Goal: Transaction & Acquisition: Purchase product/service

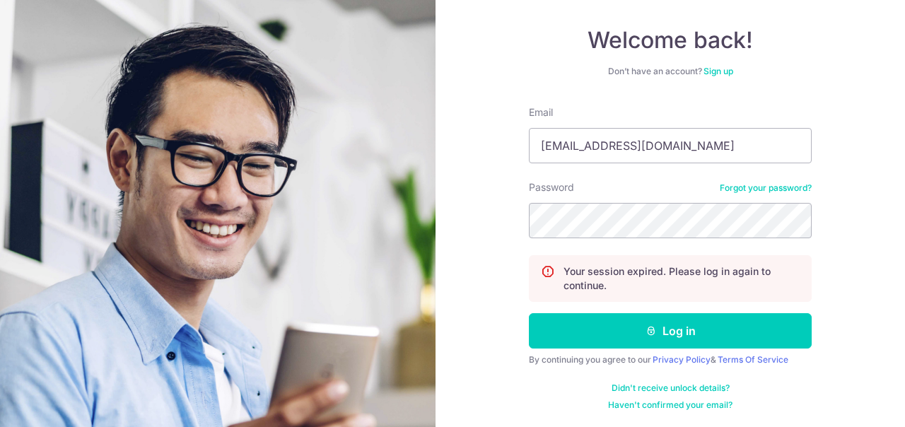
scroll to position [122, 0]
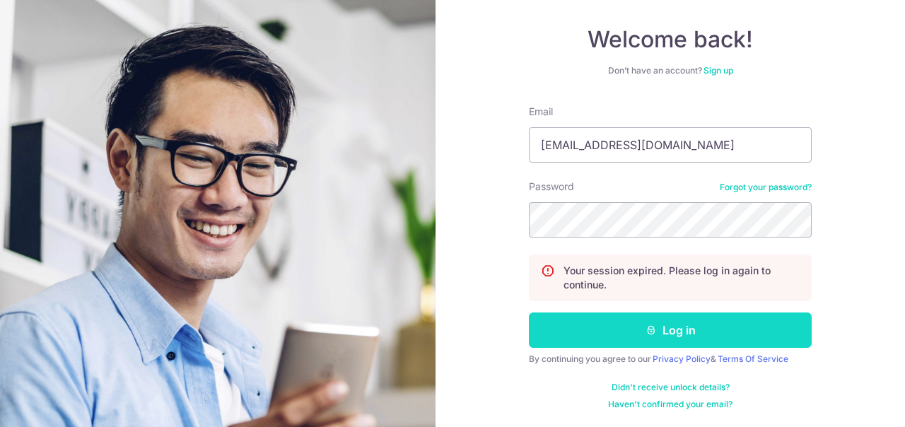
click at [677, 326] on button "Log in" at bounding box center [670, 330] width 283 height 35
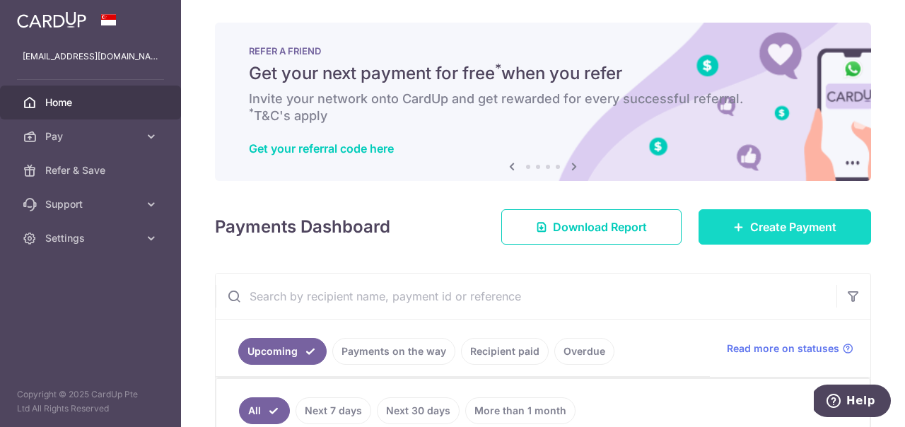
click at [737, 228] on icon at bounding box center [738, 226] width 11 height 11
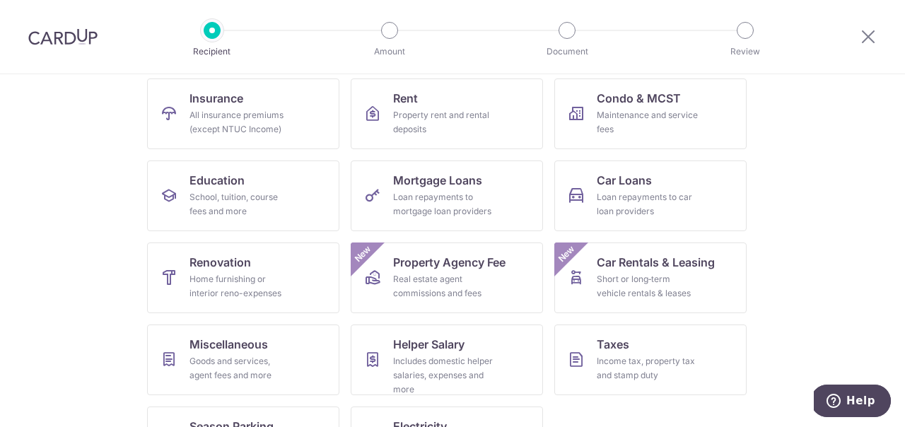
scroll to position [206, 0]
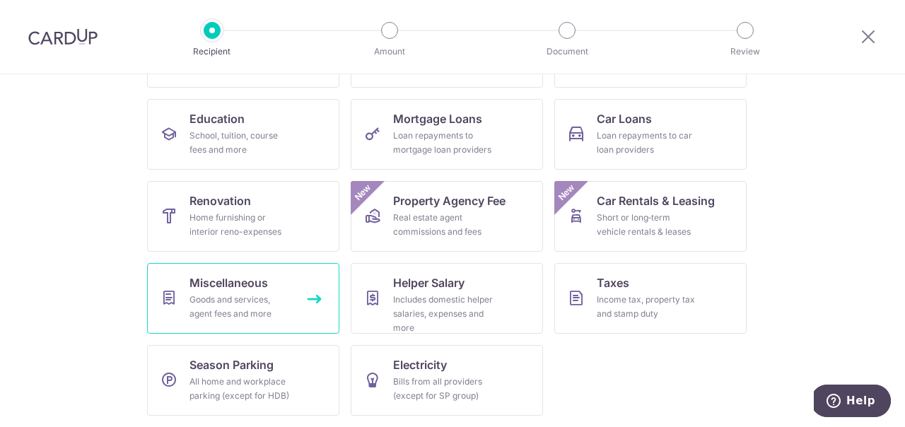
click at [236, 308] on div "Goods and services, agent fees and more" at bounding box center [240, 307] width 102 height 28
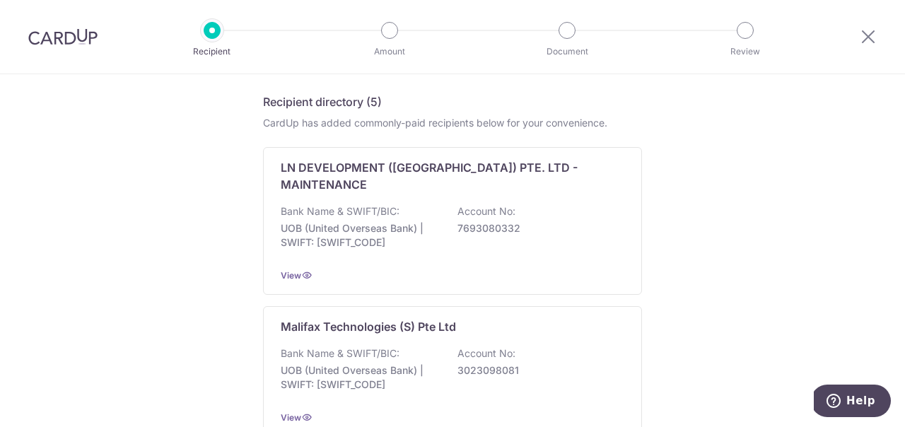
scroll to position [361, 0]
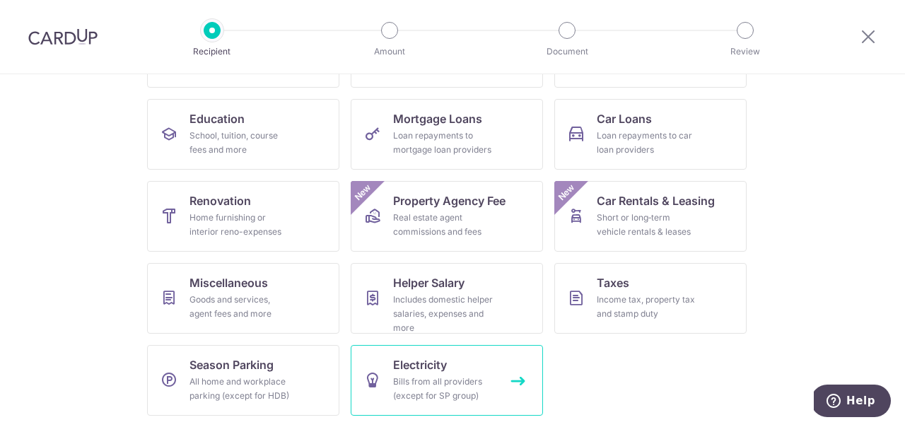
click at [436, 385] on div "Bills from all providers (except for SP group)" at bounding box center [444, 389] width 102 height 28
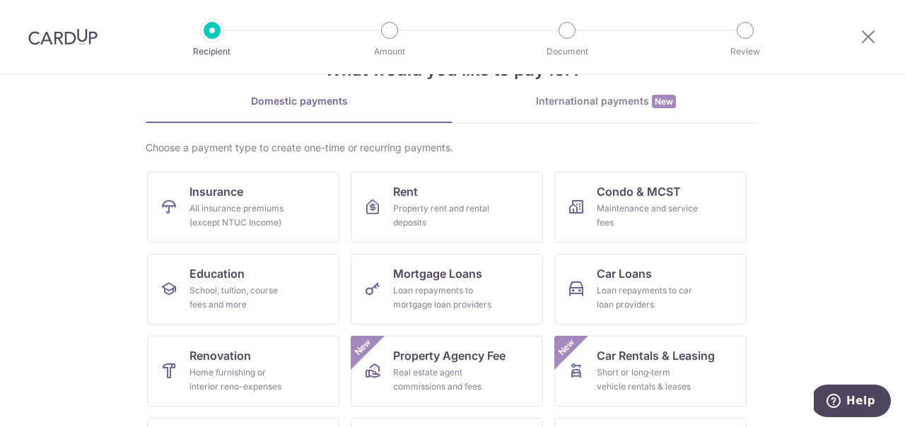
scroll to position [72, 0]
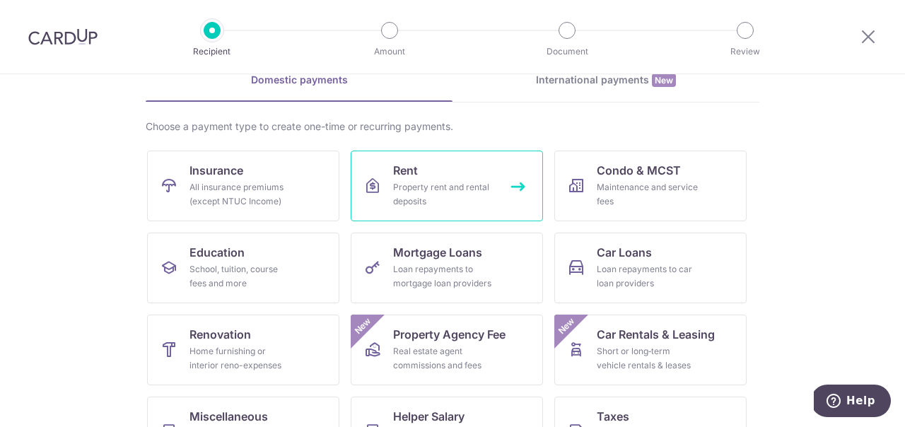
click at [419, 183] on div "Property rent and rental deposits" at bounding box center [444, 194] width 102 height 28
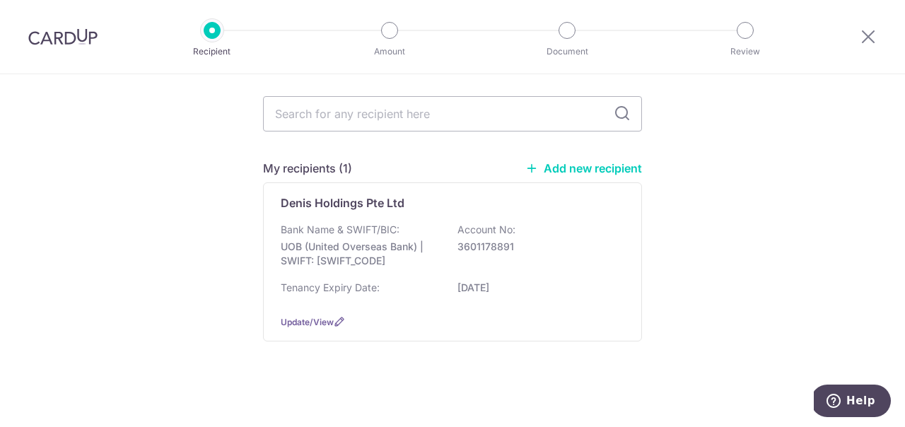
scroll to position [115, 0]
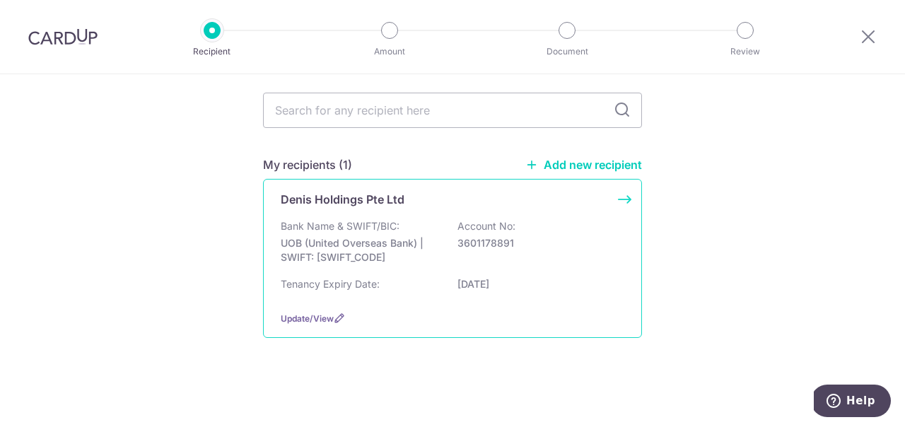
click at [424, 236] on p "UOB (United Overseas Bank) | SWIFT: [SWIFT_CODE]" at bounding box center [360, 250] width 158 height 28
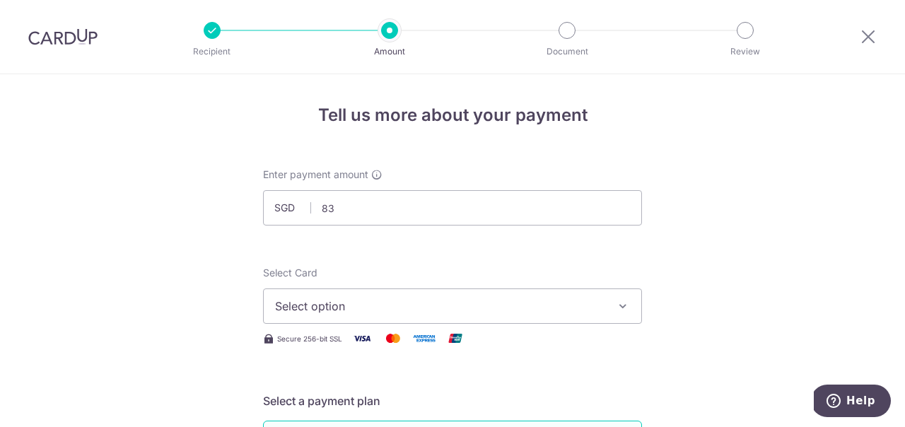
type input "83.00"
click at [424, 314] on span "Select option" at bounding box center [439, 306] width 329 height 17
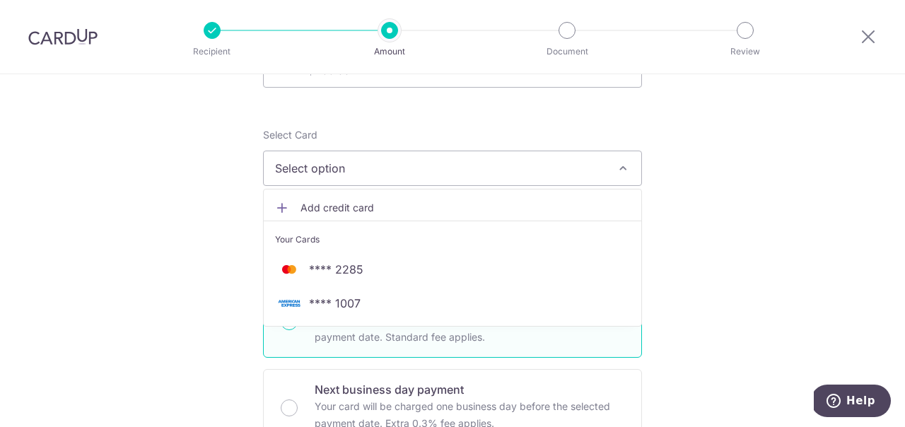
scroll to position [144, 0]
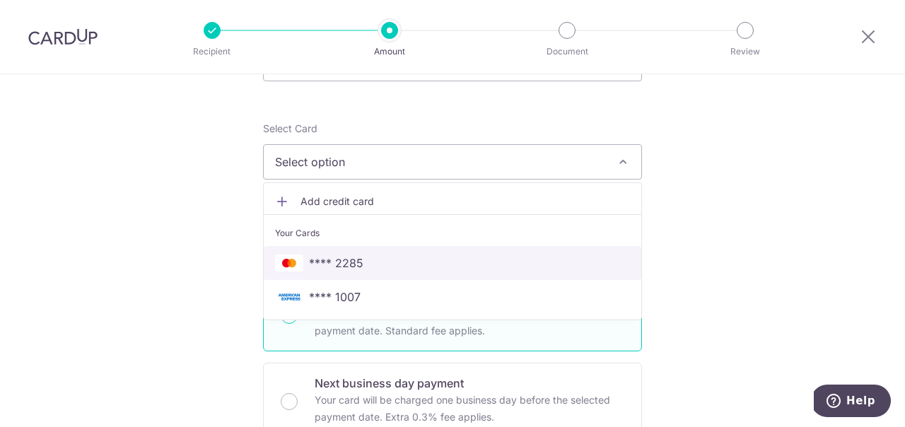
click at [386, 257] on span "**** 2285" at bounding box center [452, 263] width 355 height 17
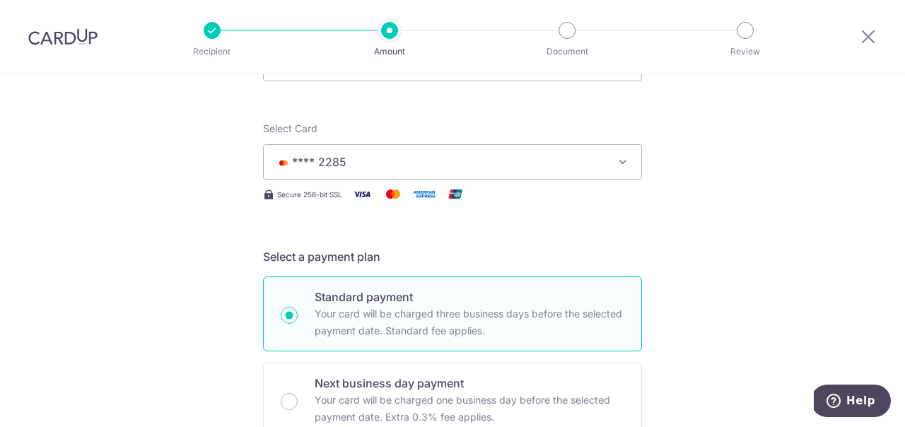
click at [380, 165] on span "**** 2285" at bounding box center [439, 161] width 329 height 17
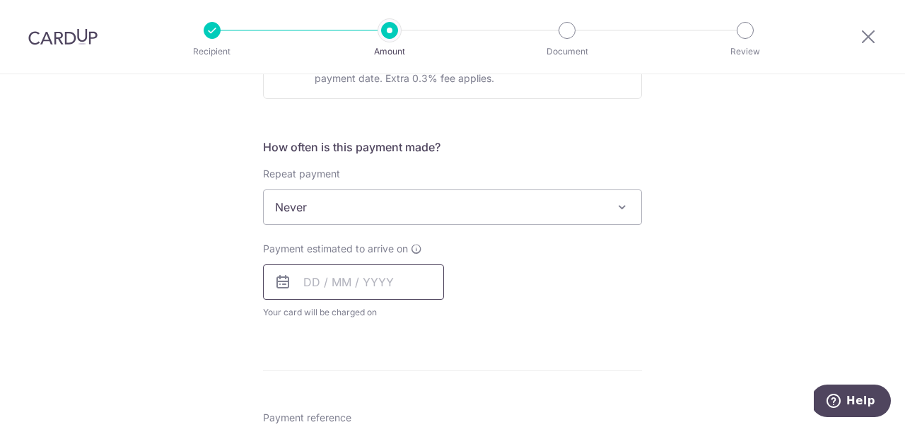
scroll to position [505, 0]
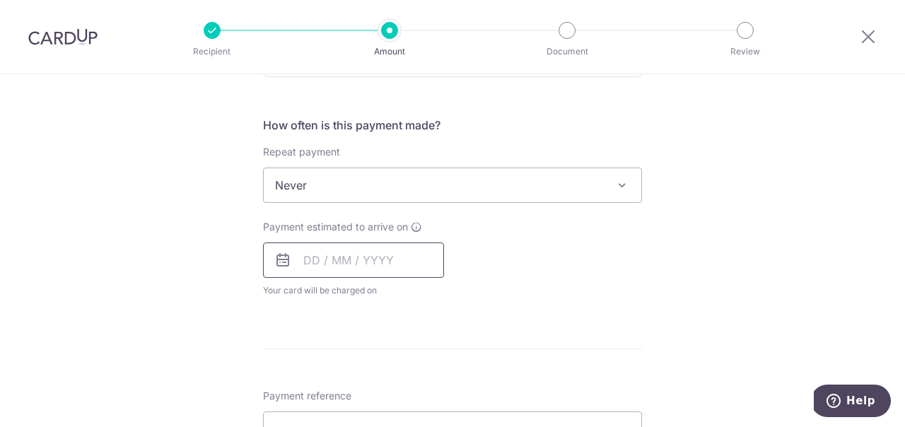
click at [329, 252] on input "text" at bounding box center [353, 260] width 181 height 35
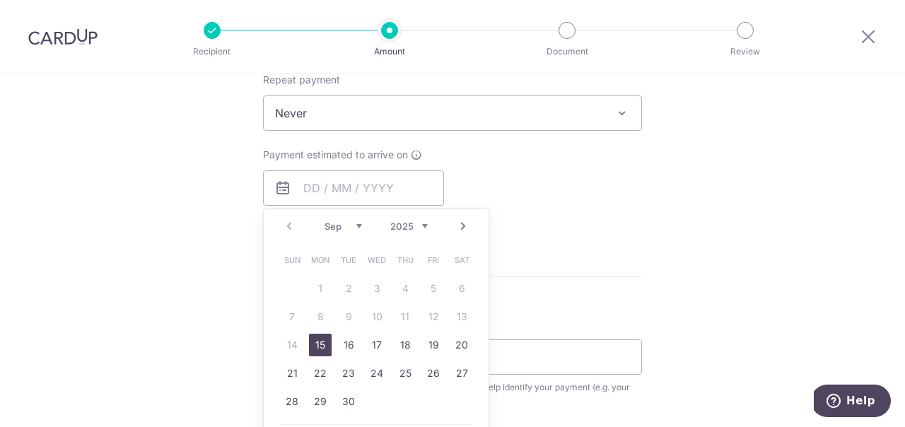
click at [319, 348] on link "15" at bounding box center [320, 345] width 23 height 23
type input "15/09/2025"
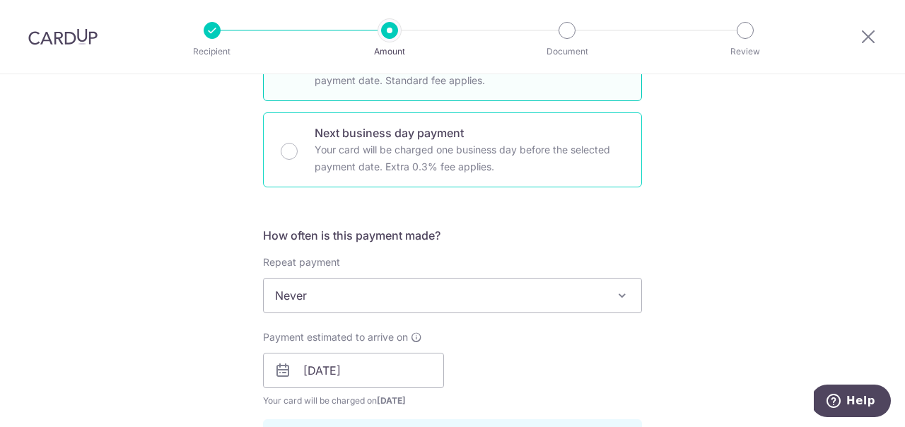
scroll to position [361, 0]
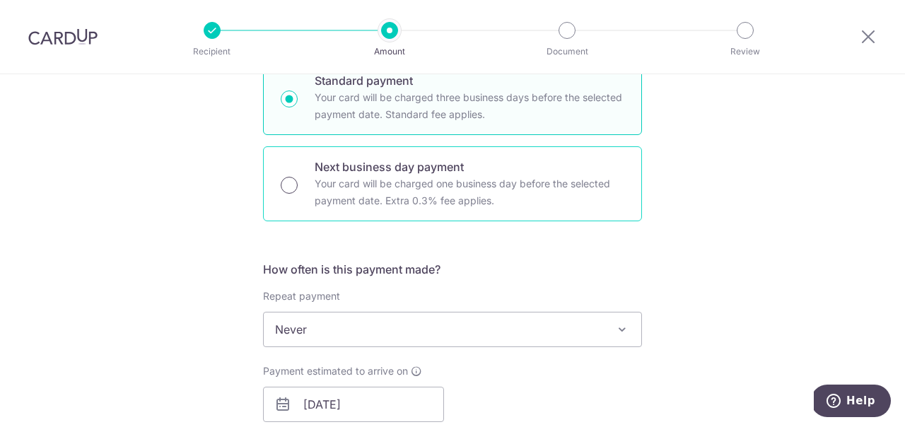
click at [285, 180] on input "Next business day payment Your card will be charged one business day before the…" at bounding box center [289, 185] width 17 height 17
radio input "true"
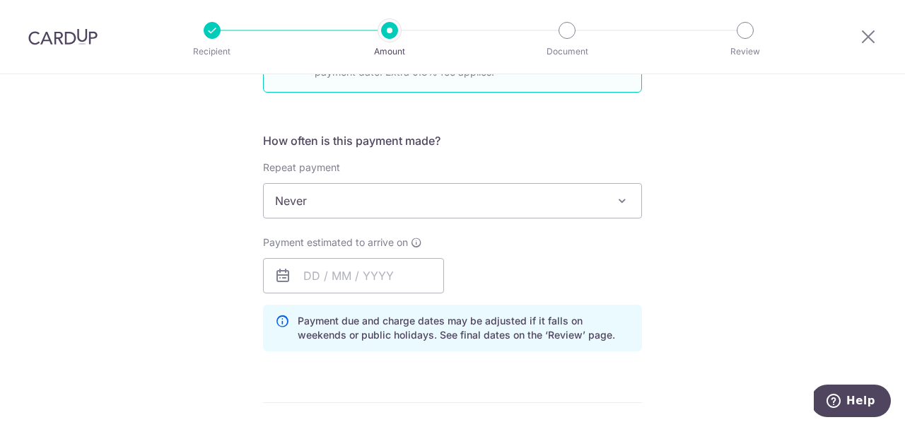
scroll to position [505, 0]
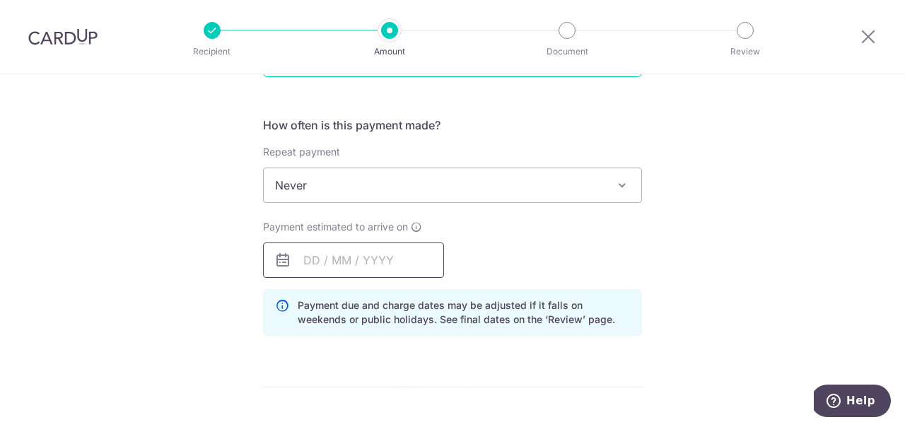
click at [339, 259] on input "text" at bounding box center [353, 260] width 181 height 35
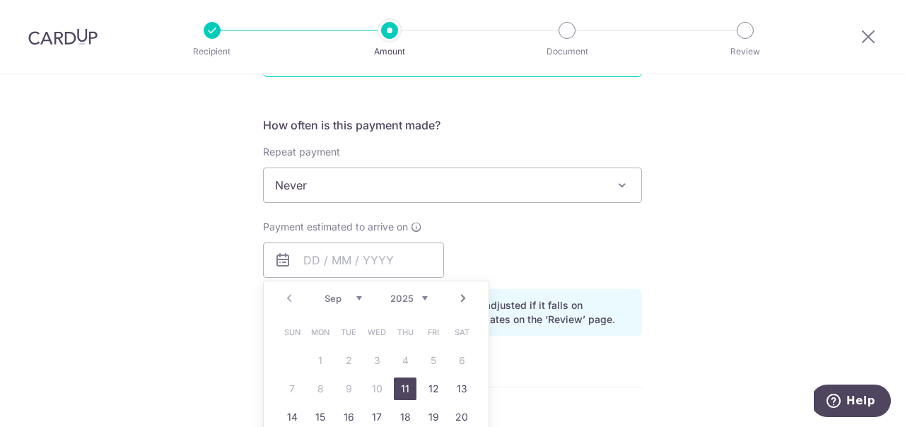
click at [406, 392] on link "11" at bounding box center [405, 389] width 23 height 23
type input "11/09/2025"
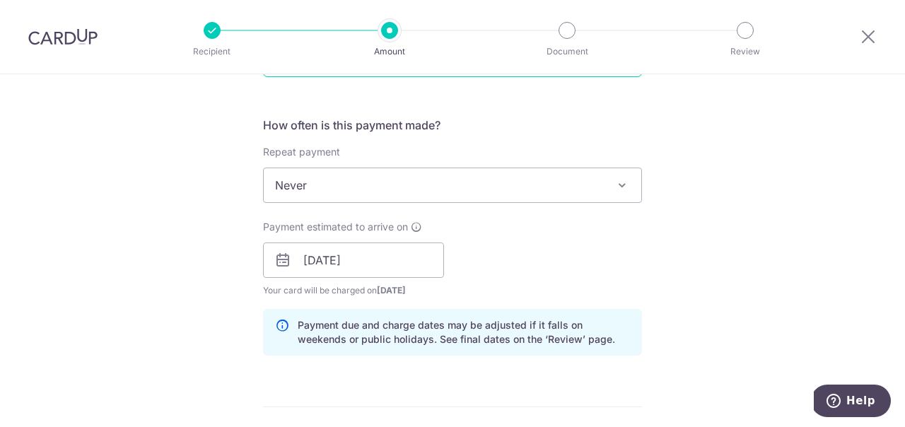
click at [334, 189] on span "Never" at bounding box center [453, 185] width 378 height 34
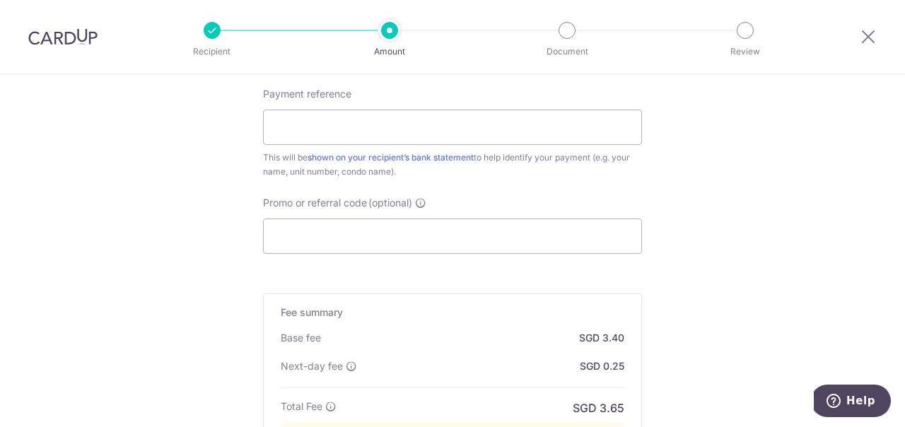
scroll to position [865, 0]
click at [334, 138] on input "Payment reference" at bounding box center [452, 126] width 379 height 35
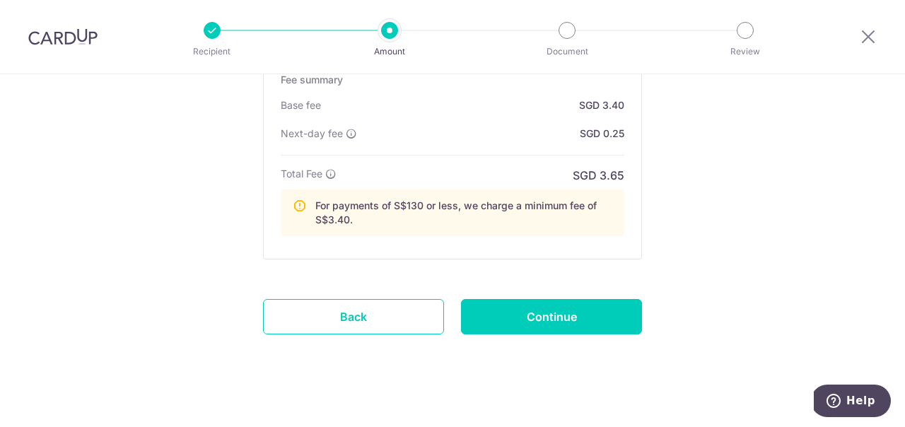
scroll to position [1111, 0]
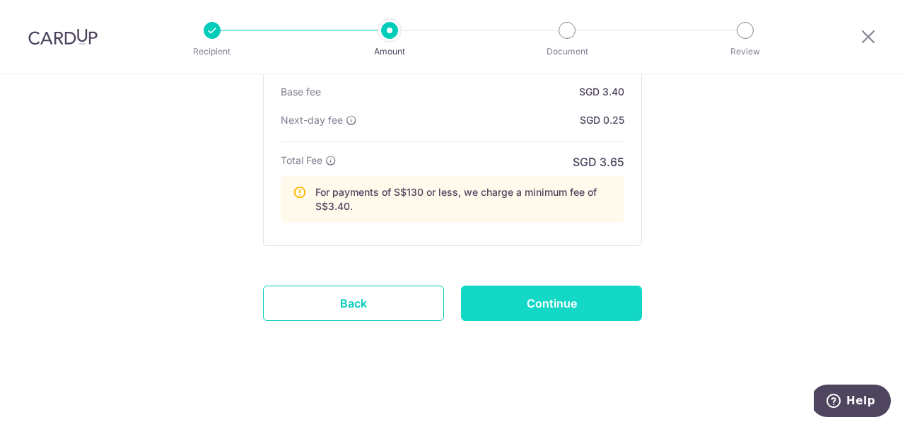
type input "Utilities"
click at [578, 301] on input "Continue" at bounding box center [551, 303] width 181 height 35
type input "Create Schedule"
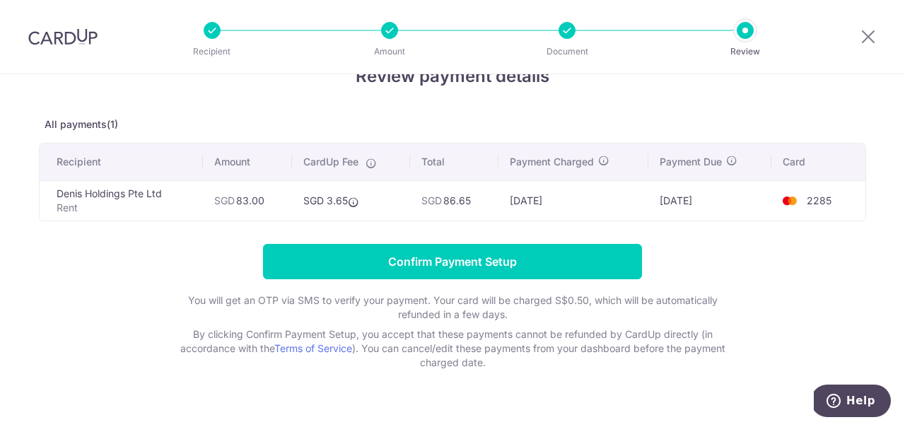
scroll to position [65, 0]
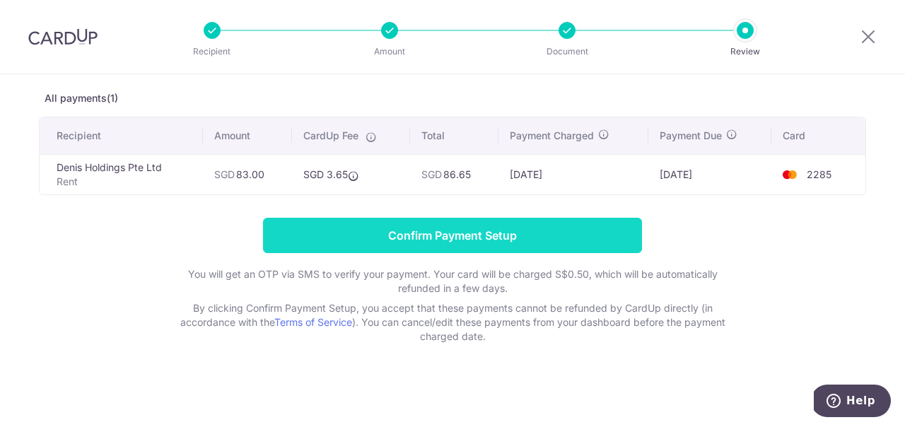
click at [538, 234] on input "Confirm Payment Setup" at bounding box center [452, 235] width 379 height 35
